Goal: Find specific page/section: Find specific page/section

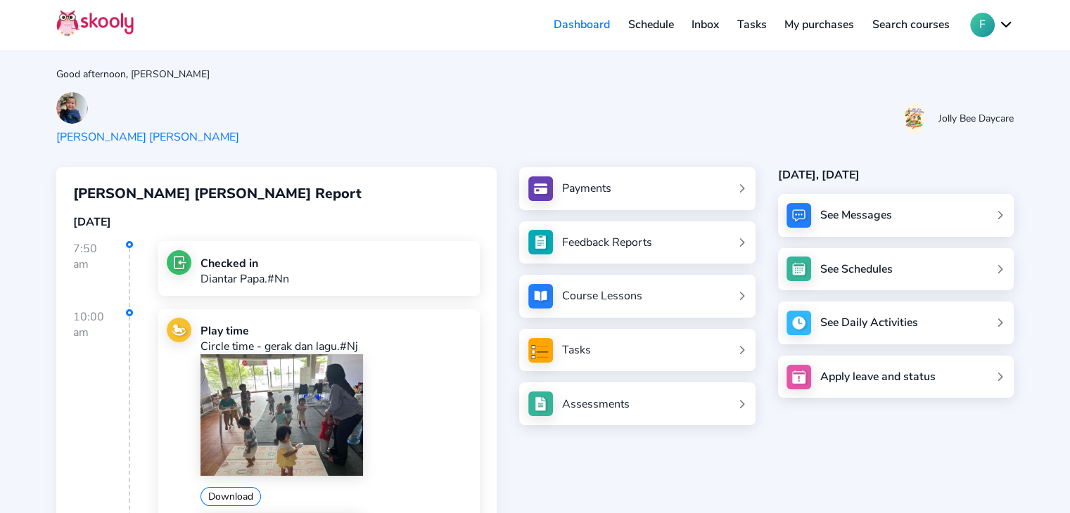
click at [402, 98] on div "[PERSON_NAME] [PERSON_NAME] [PERSON_NAME] Bee Daycare" at bounding box center [534, 118] width 957 height 53
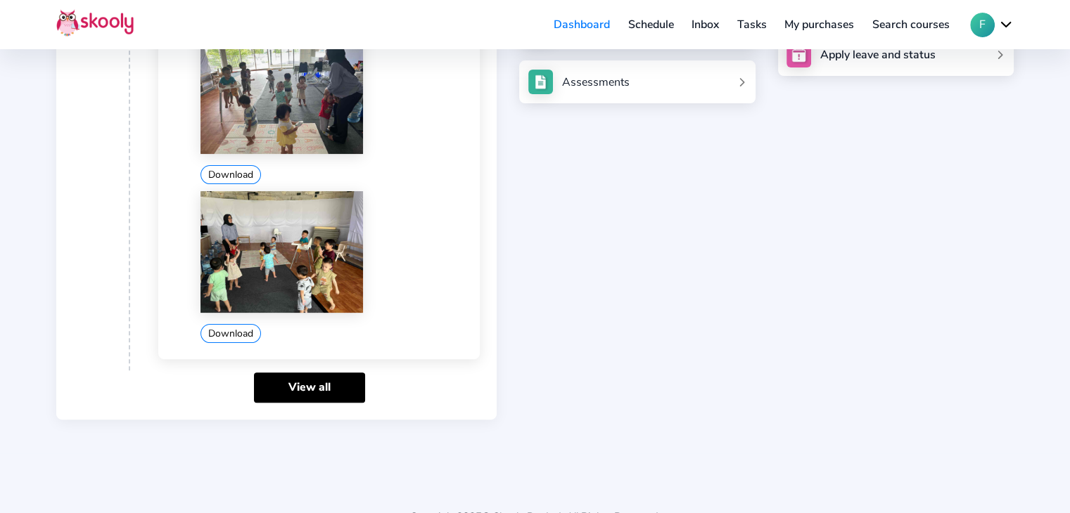
scroll to position [353, 0]
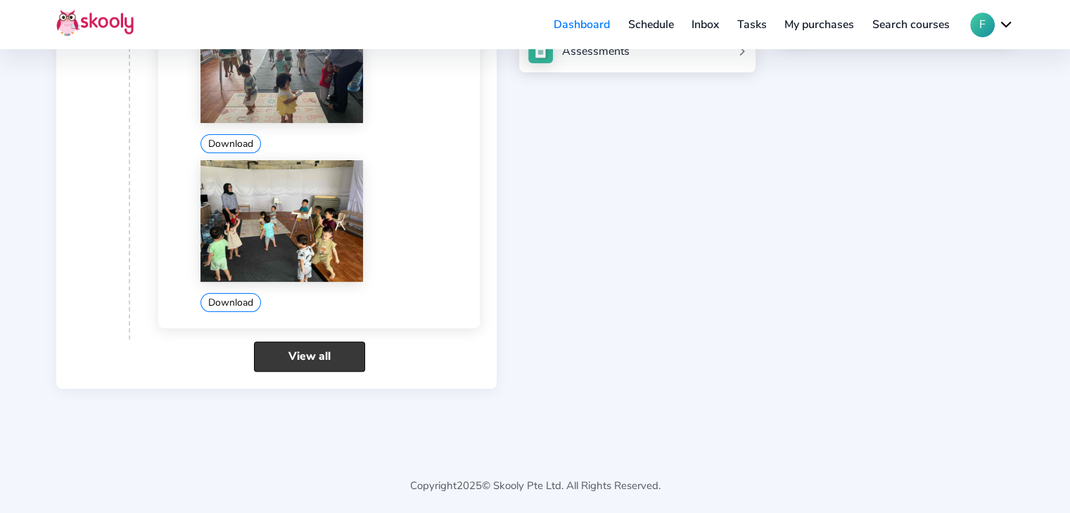
click at [318, 356] on link "View all" at bounding box center [309, 357] width 111 height 30
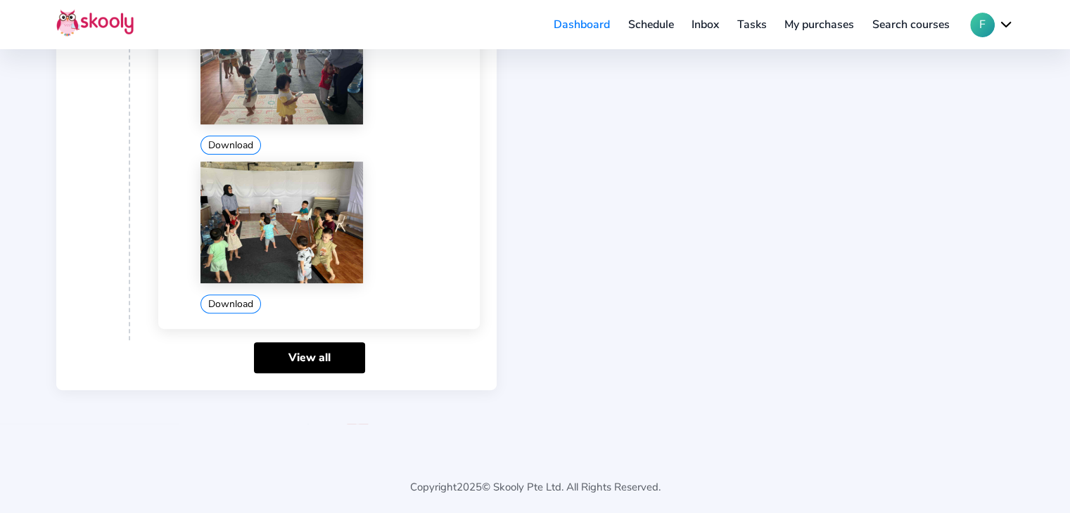
scroll to position [436, 0]
click at [321, 350] on link "View all" at bounding box center [309, 357] width 111 height 30
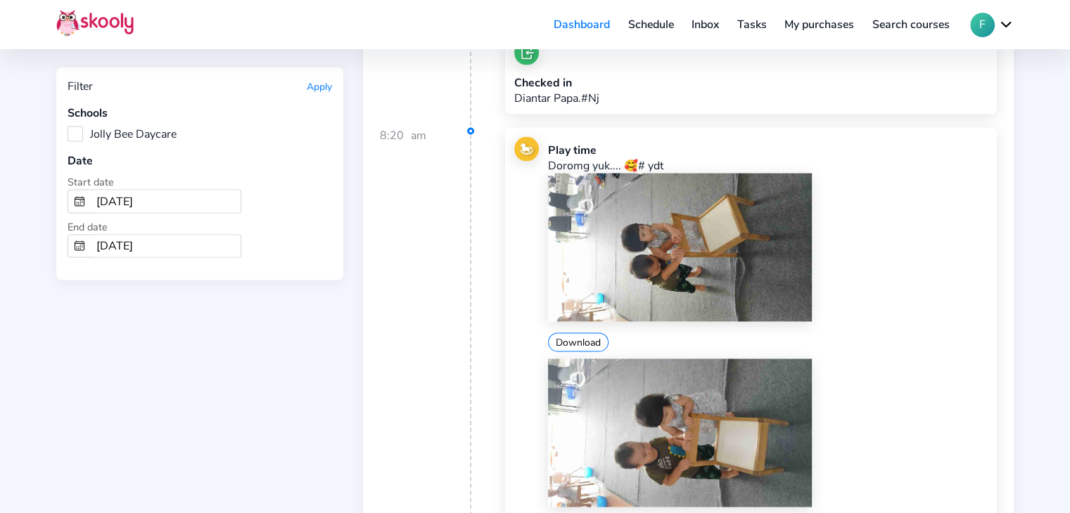
scroll to position [8157, 0]
